Goal: Navigation & Orientation: Find specific page/section

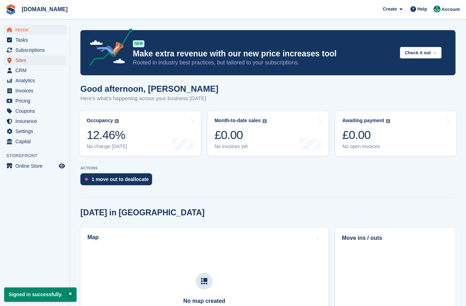
click at [33, 61] on span "Sites" at bounding box center [36, 60] width 42 height 10
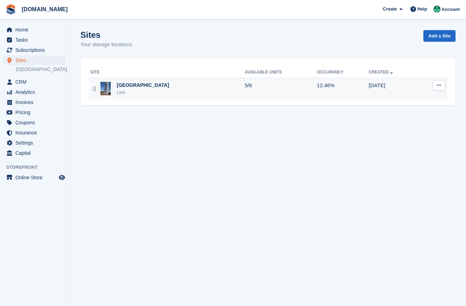
click at [126, 85] on div "[GEOGRAPHIC_DATA]" at bounding box center [143, 85] width 52 height 7
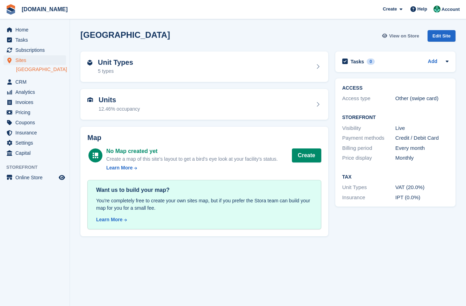
click at [404, 36] on span "View on Store" at bounding box center [404, 36] width 30 height 7
